Goal: Task Accomplishment & Management: Use online tool/utility

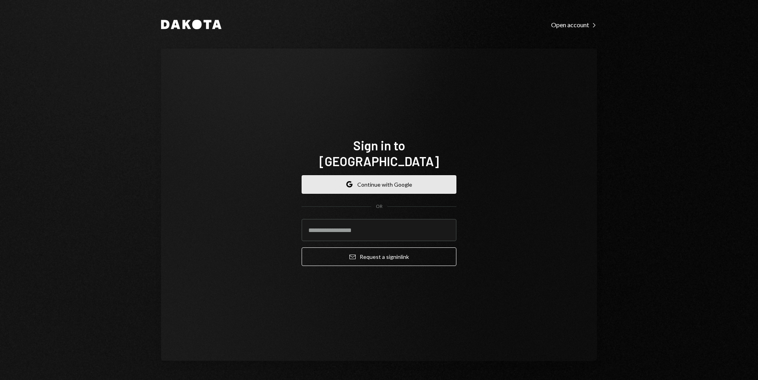
click at [386, 181] on button "Google Continue with Google" at bounding box center [379, 184] width 155 height 19
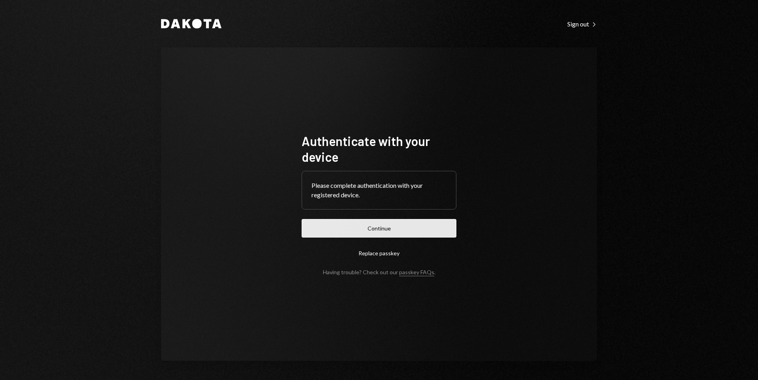
click at [394, 233] on button "Continue" at bounding box center [379, 228] width 155 height 19
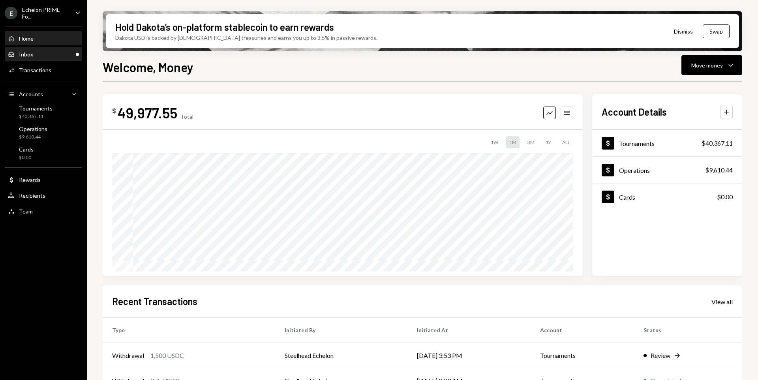
click at [46, 51] on div "Inbox Inbox" at bounding box center [43, 54] width 71 height 7
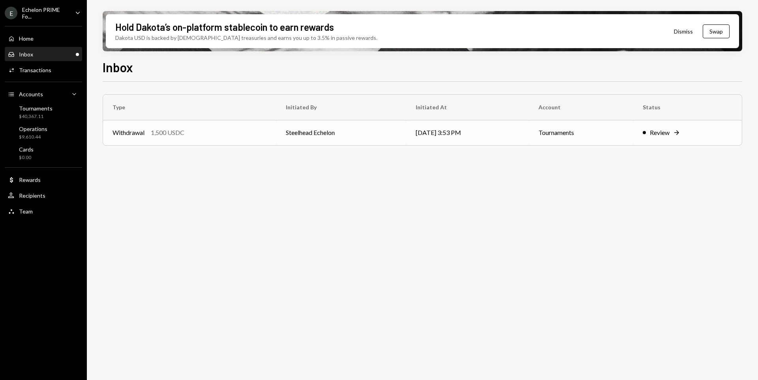
click at [544, 132] on td "Tournaments" at bounding box center [581, 132] width 104 height 25
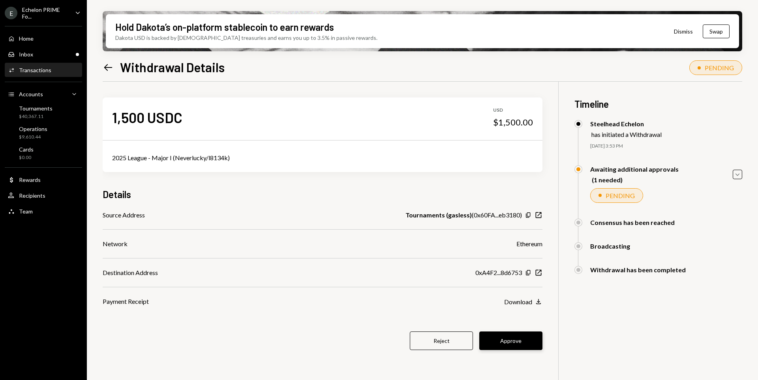
click at [532, 339] on button "Approve" at bounding box center [510, 341] width 63 height 19
